Goal: Task Accomplishment & Management: Complete application form

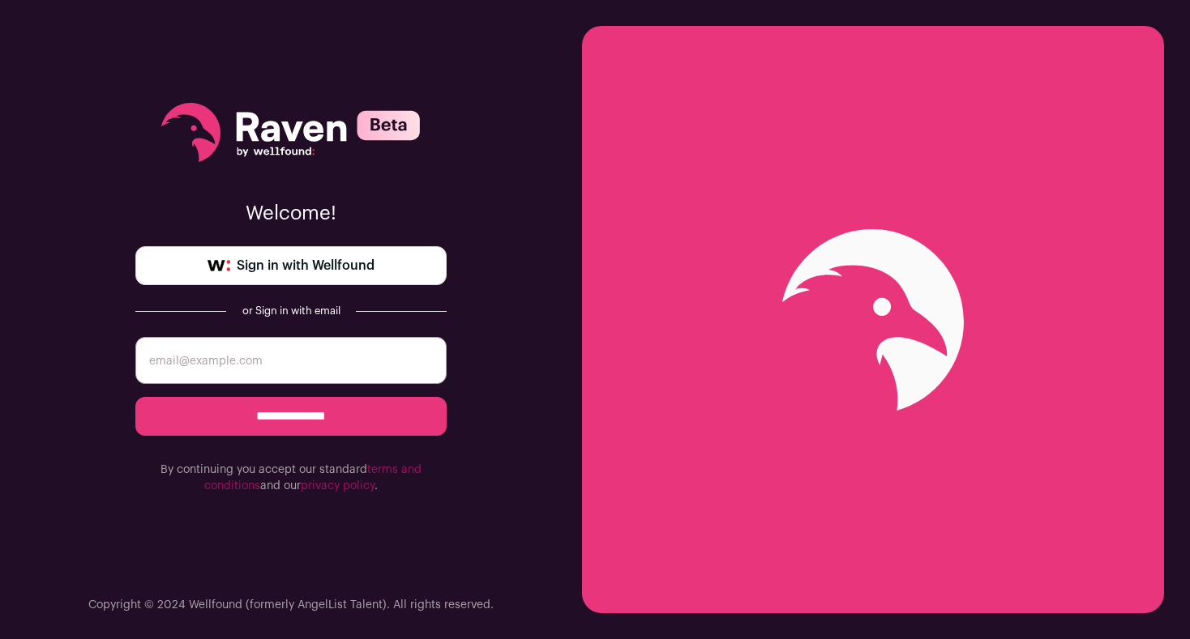
click at [402, 269] on link "Sign in with Wellfound" at bounding box center [290, 265] width 311 height 39
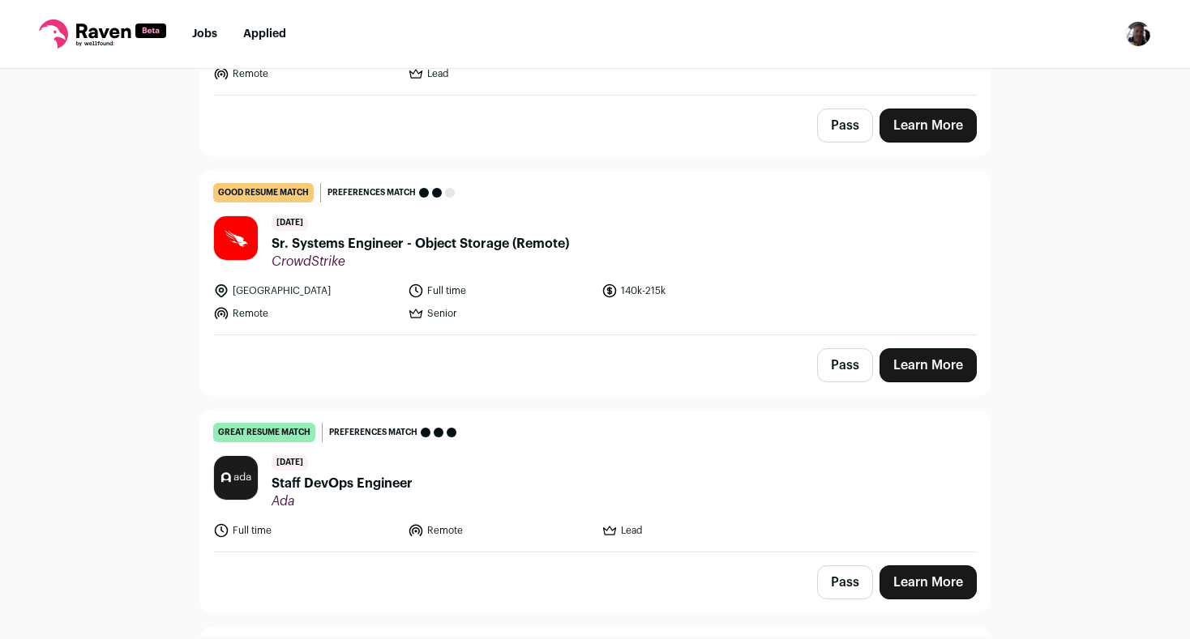
scroll to position [316, 0]
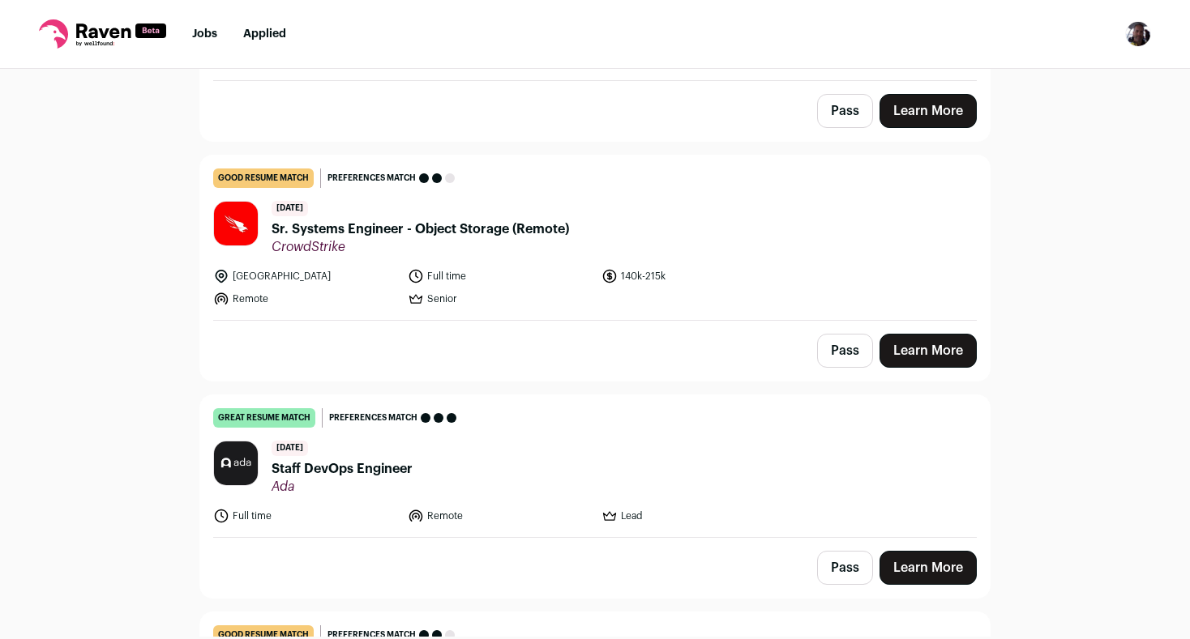
click at [949, 549] on div "Pass Learn More" at bounding box center [594, 568] width 789 height 60
click at [942, 561] on link "Learn More" at bounding box center [927, 568] width 97 height 34
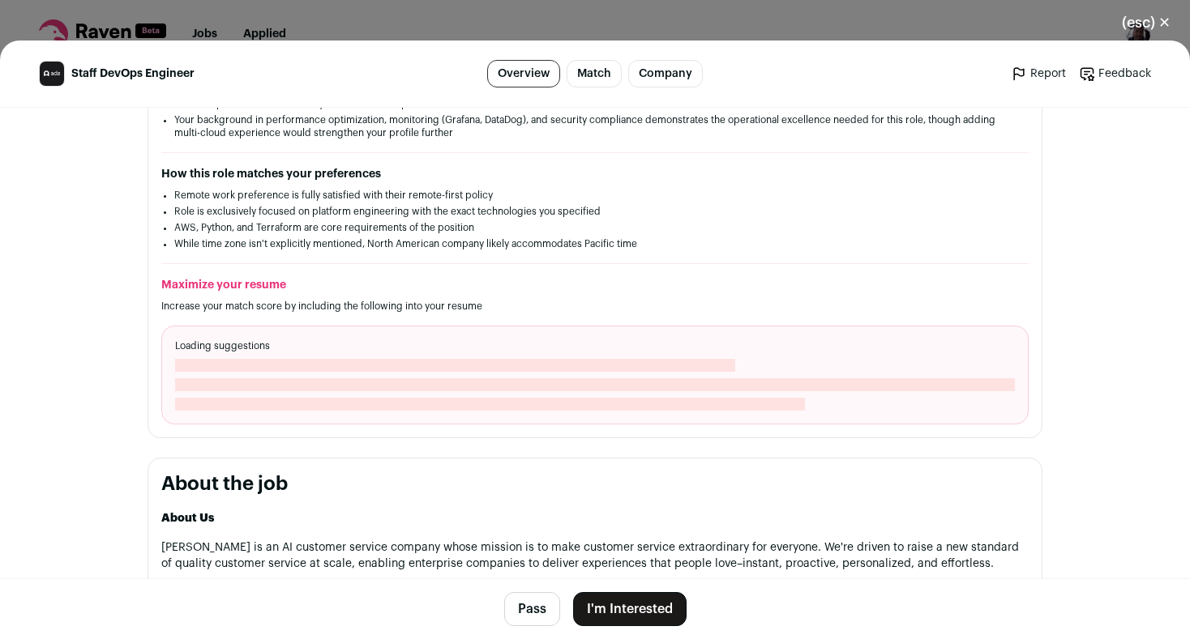
scroll to position [325, 0]
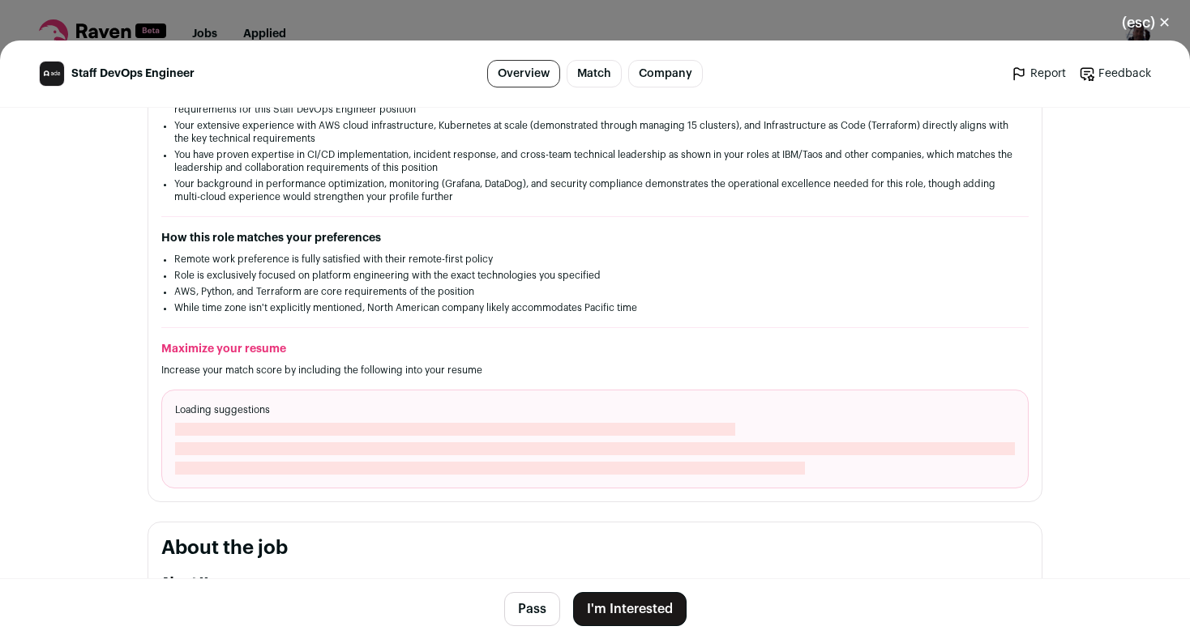
click at [719, 463] on span "Close modal via background" at bounding box center [490, 468] width 630 height 13
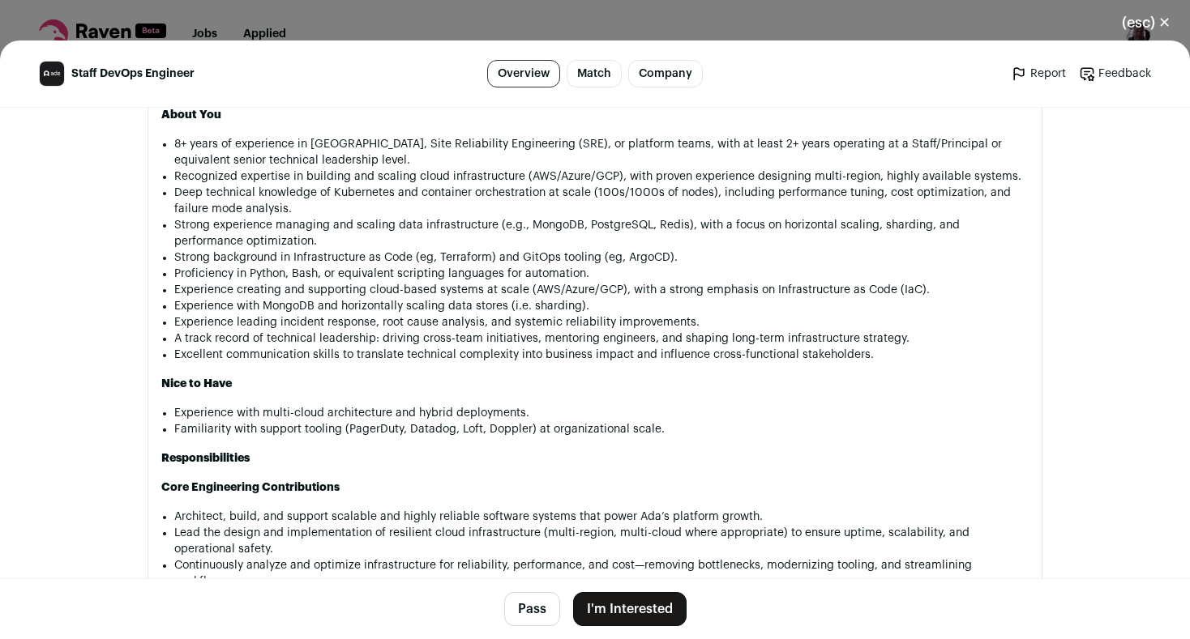
scroll to position [1202, 0]
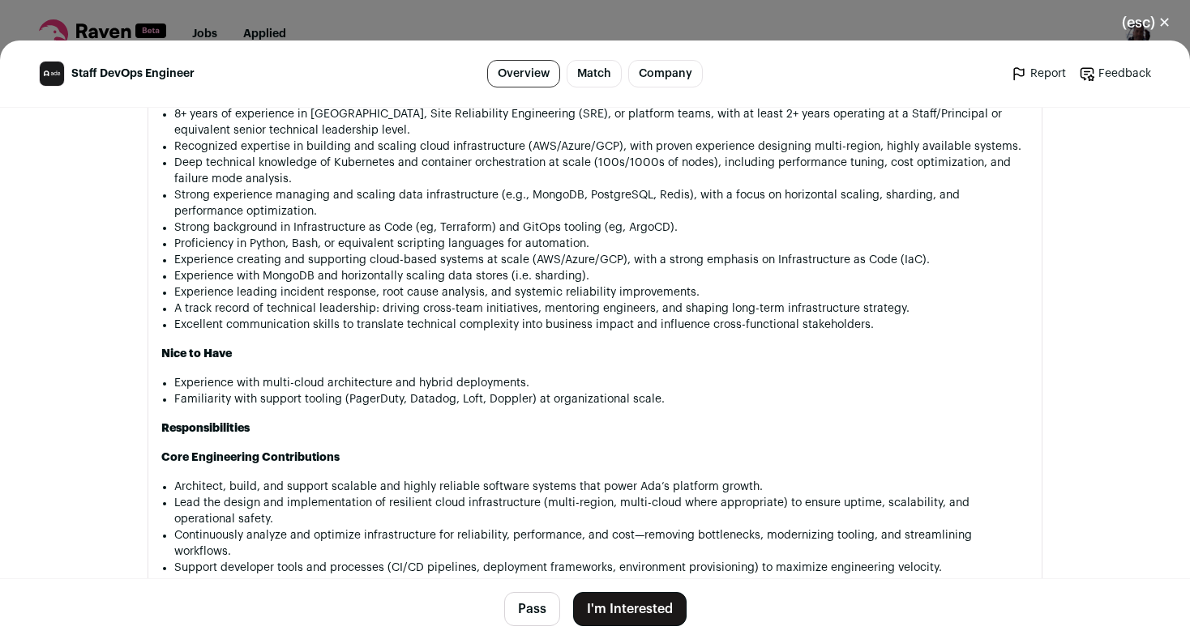
click at [642, 600] on button "I'm Interested" at bounding box center [629, 609] width 113 height 34
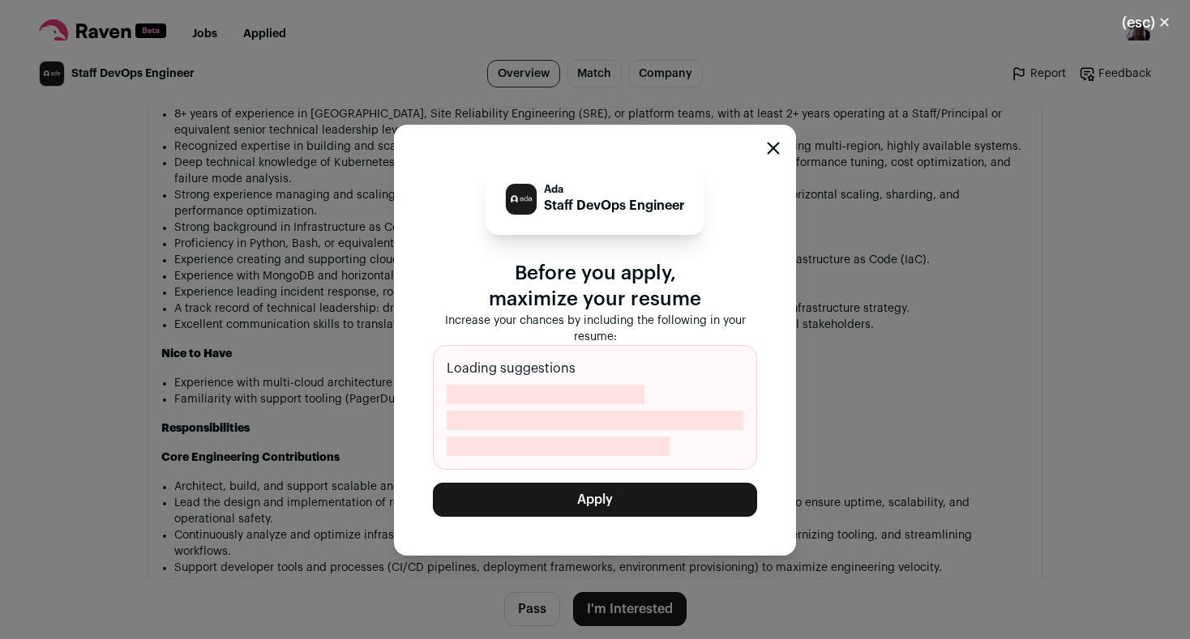
scroll to position [1185, 0]
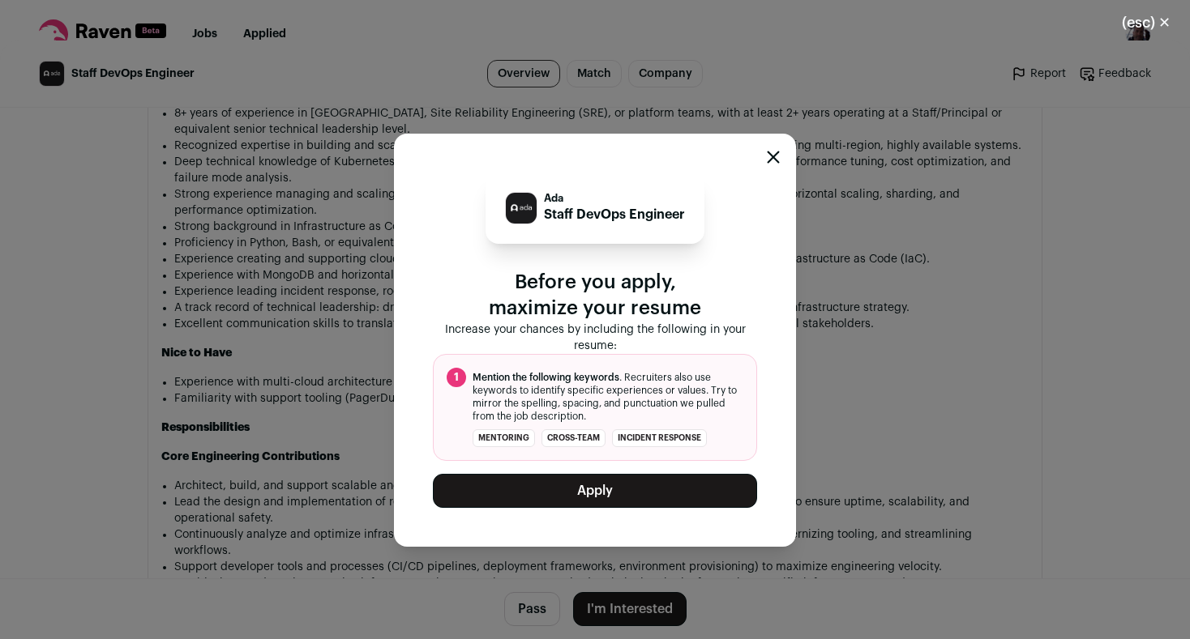
click at [701, 492] on button "Apply" at bounding box center [595, 491] width 324 height 34
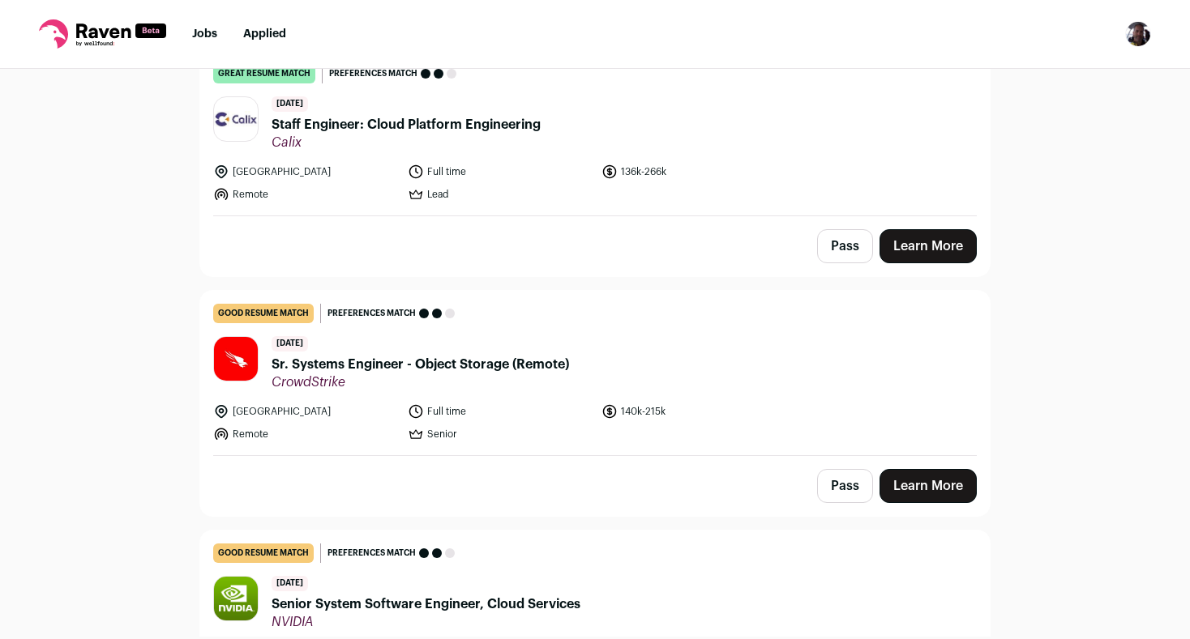
scroll to position [0, 0]
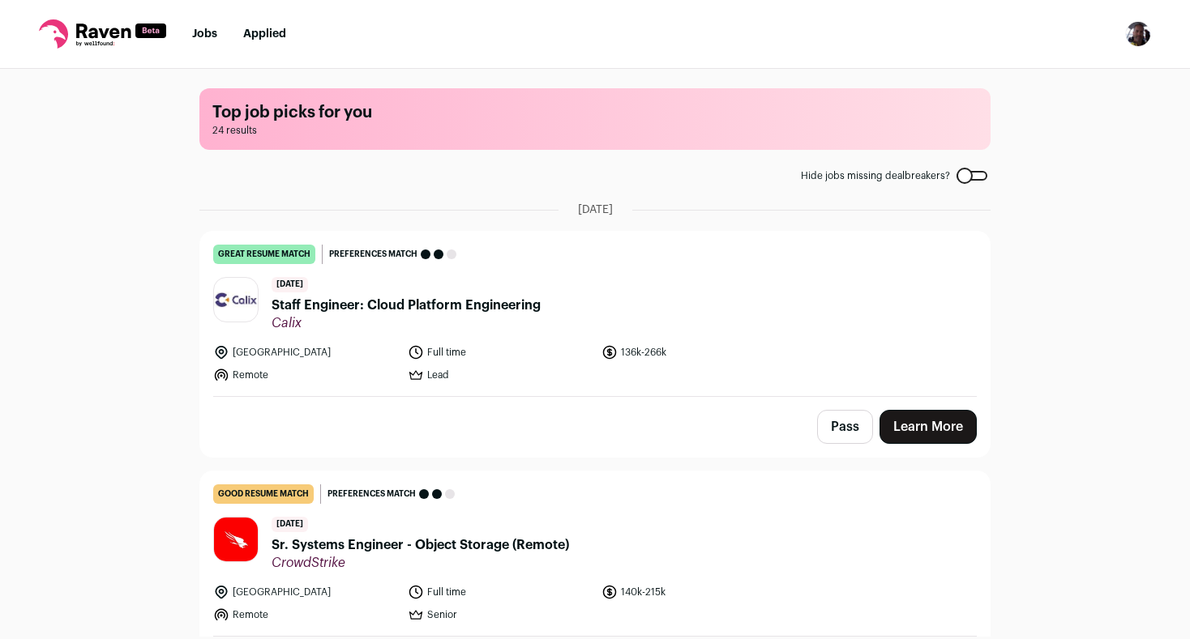
click at [217, 42] on nav "Jobs Applied Settings Notifications Preferences Resume FAQs Logout" at bounding box center [595, 34] width 1190 height 69
click at [211, 37] on link "Jobs" at bounding box center [204, 33] width 25 height 11
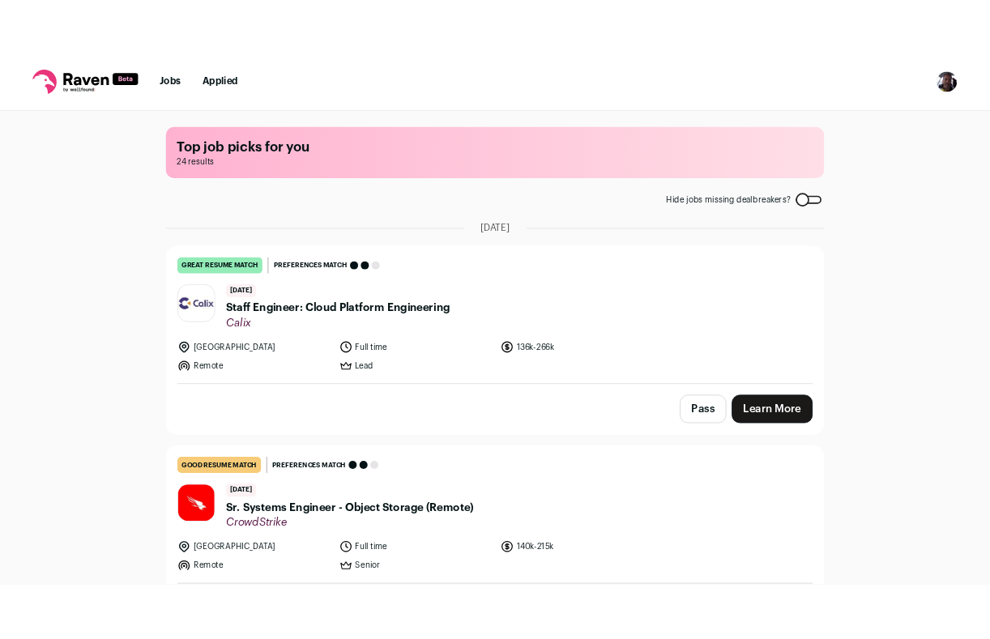
scroll to position [18, 0]
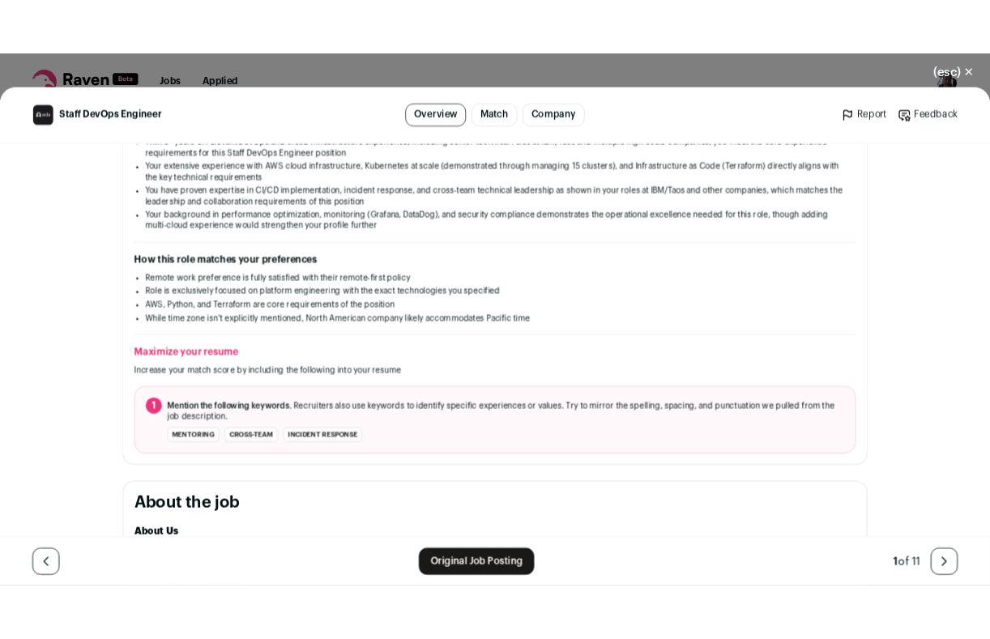
scroll to position [534, 0]
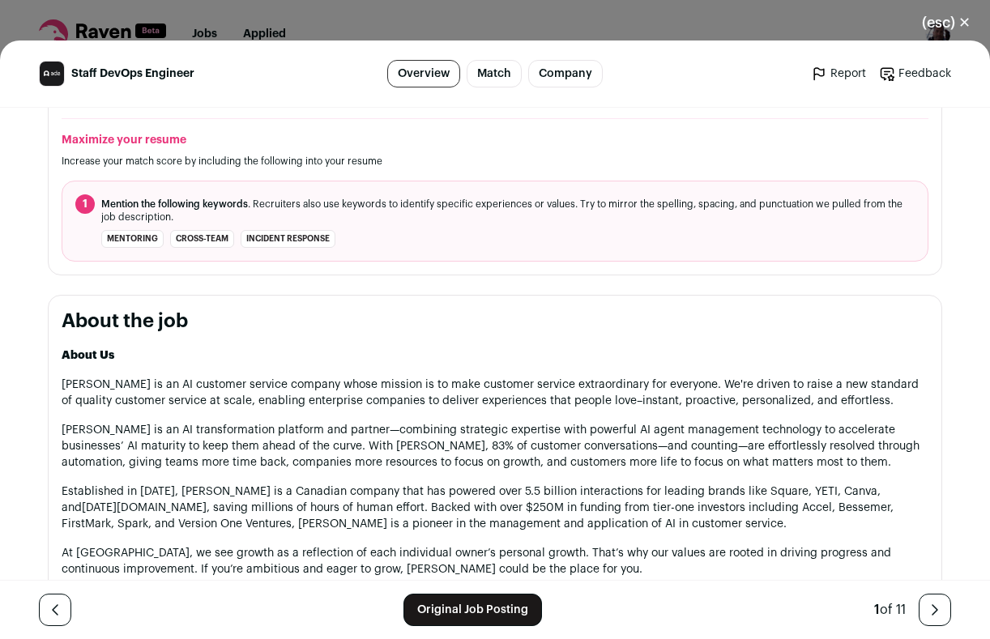
click at [962, 21] on button "(esc) ✕" at bounding box center [947, 23] width 88 height 36
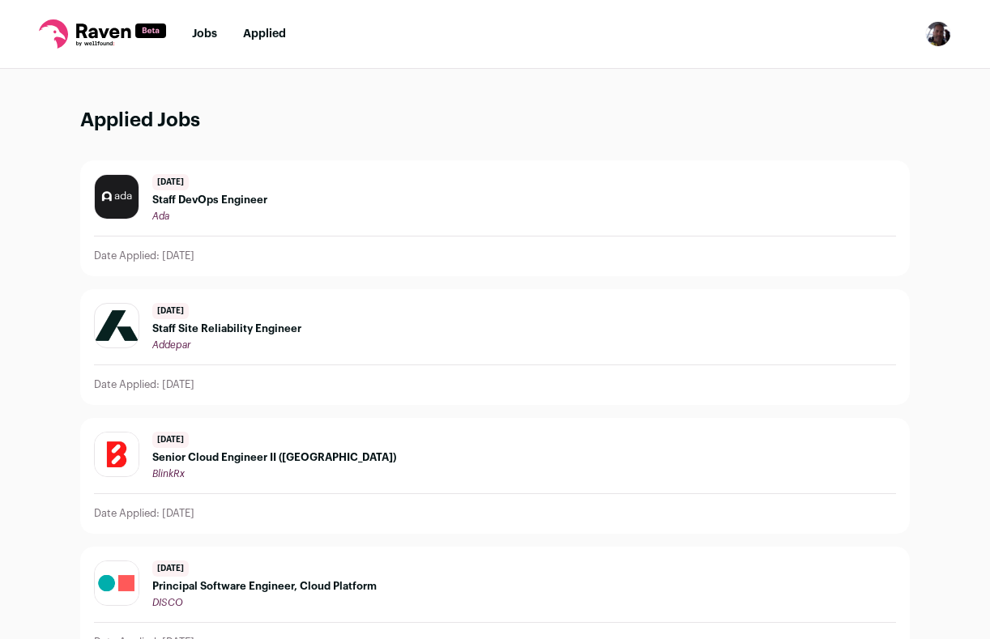
click at [205, 35] on link "Jobs" at bounding box center [204, 33] width 25 height 11
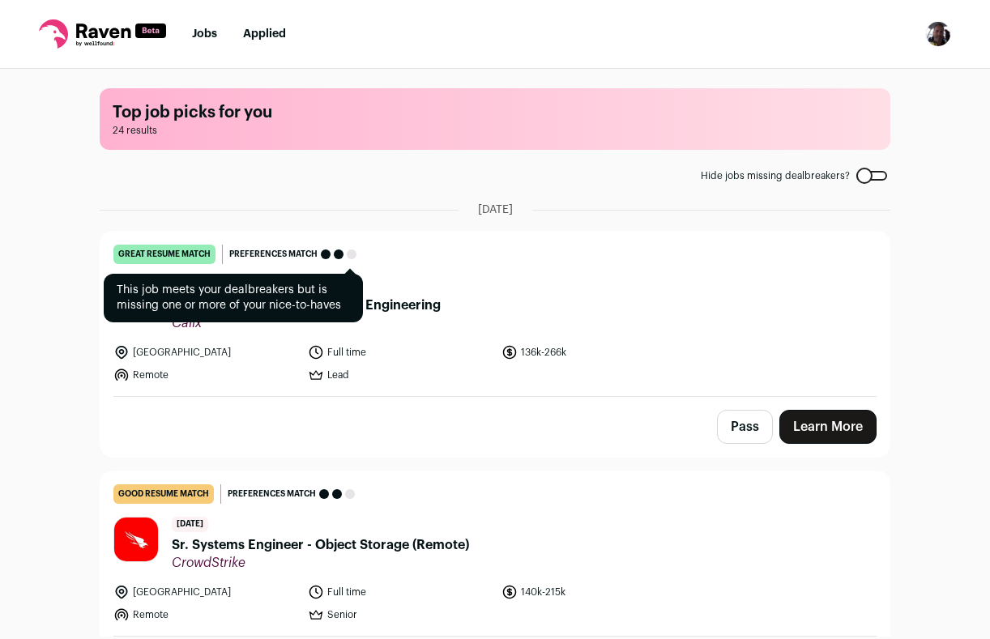
click at [343, 261] on div "Preferences match" at bounding box center [293, 254] width 140 height 19
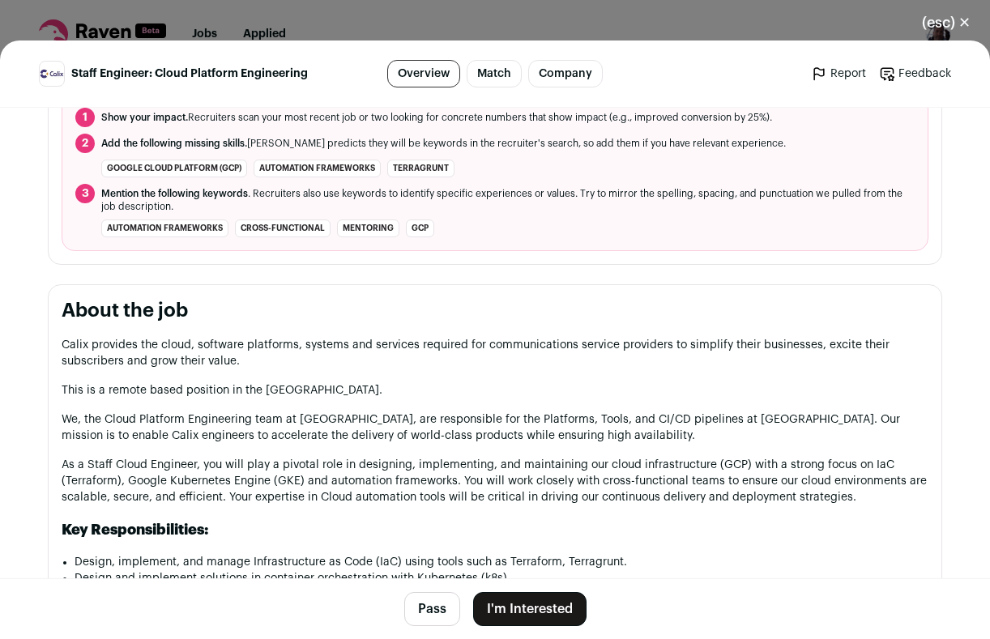
scroll to position [660, 0]
click at [557, 606] on button "I'm Interested" at bounding box center [529, 609] width 113 height 34
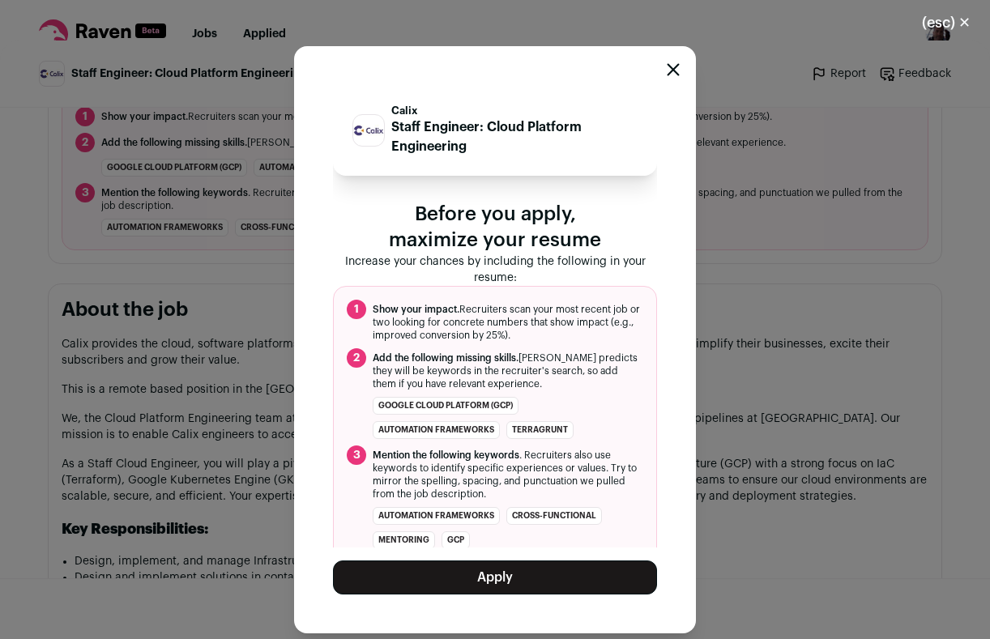
click at [557, 583] on button "Apply" at bounding box center [495, 578] width 324 height 34
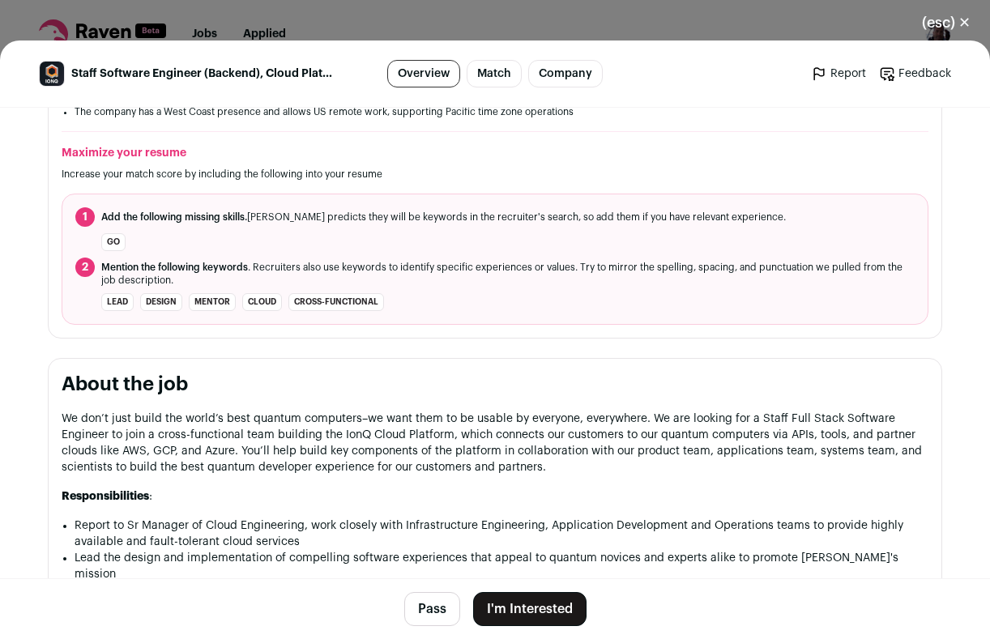
scroll to position [600, 0]
